Goal: Navigation & Orientation: Understand site structure

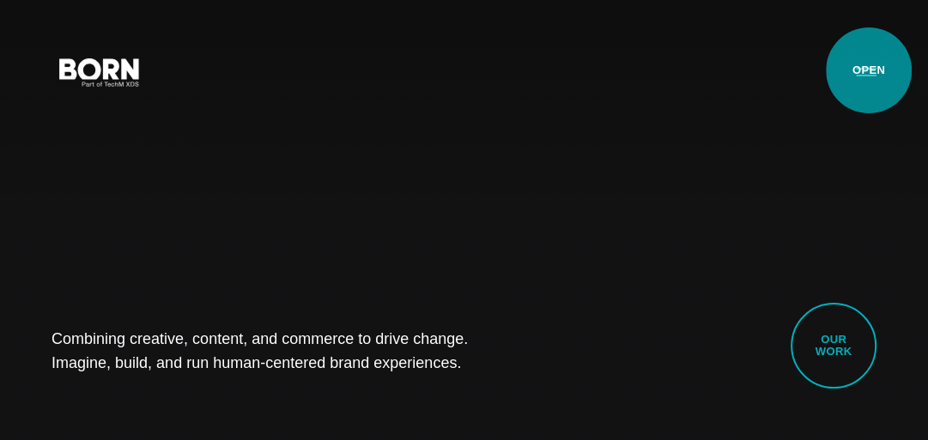
click at [869, 70] on button "Primary Menu" at bounding box center [866, 71] width 41 height 36
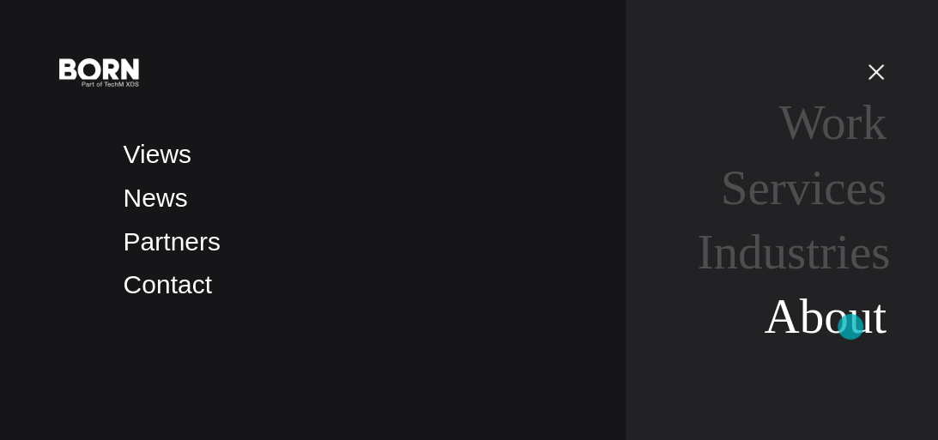
click at [851, 327] on link "About" at bounding box center [825, 316] width 123 height 54
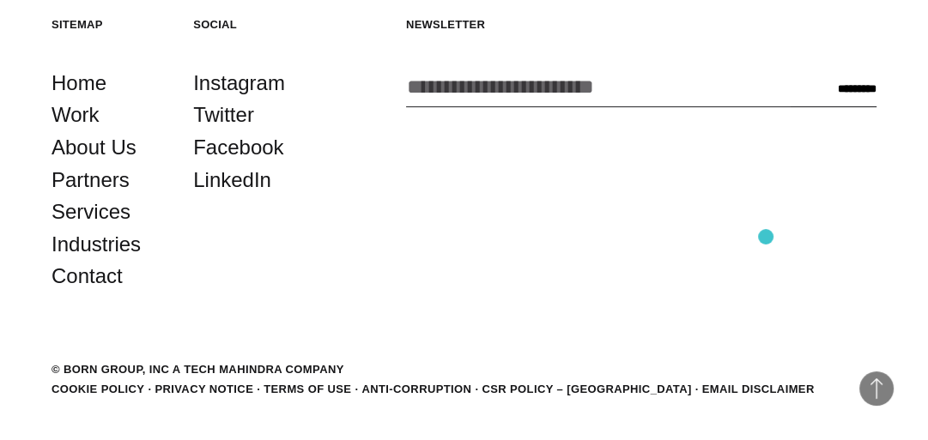
scroll to position [4844, 0]
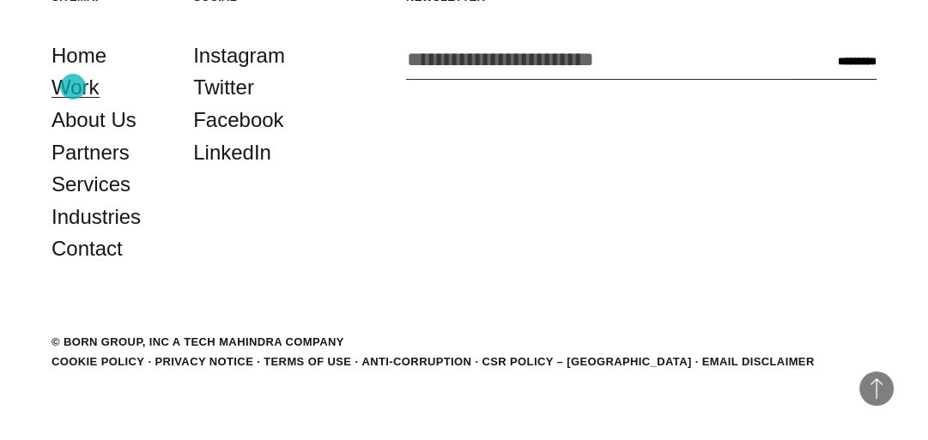
click at [73, 87] on link "Work" at bounding box center [76, 87] width 48 height 33
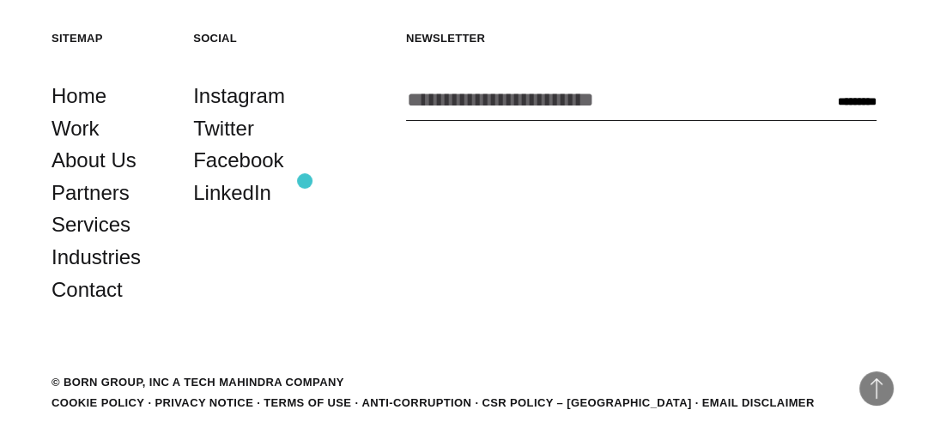
scroll to position [4412, 0]
